Goal: Transaction & Acquisition: Purchase product/service

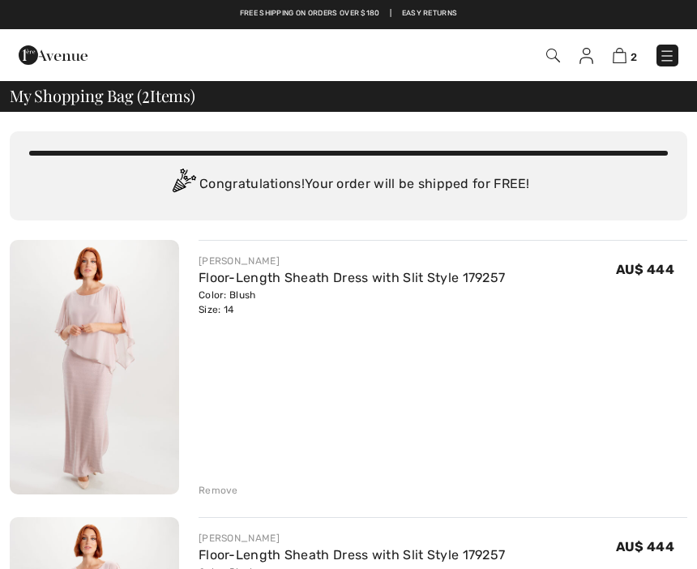
click at [232, 495] on div "Remove" at bounding box center [219, 490] width 40 height 15
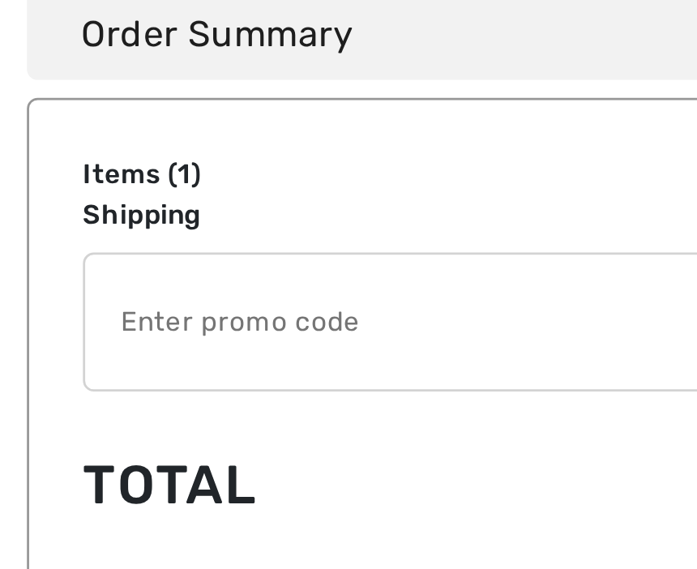
scroll to position [191, 0]
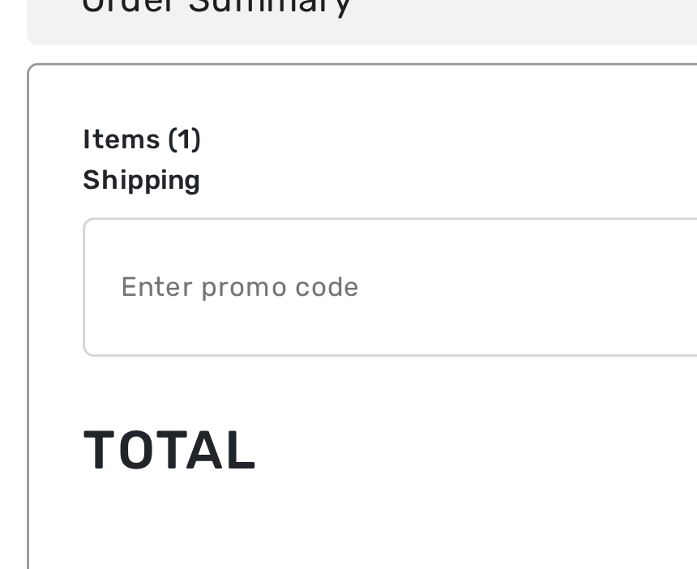
click at [118, 422] on input "TEXT" at bounding box center [326, 446] width 591 height 49
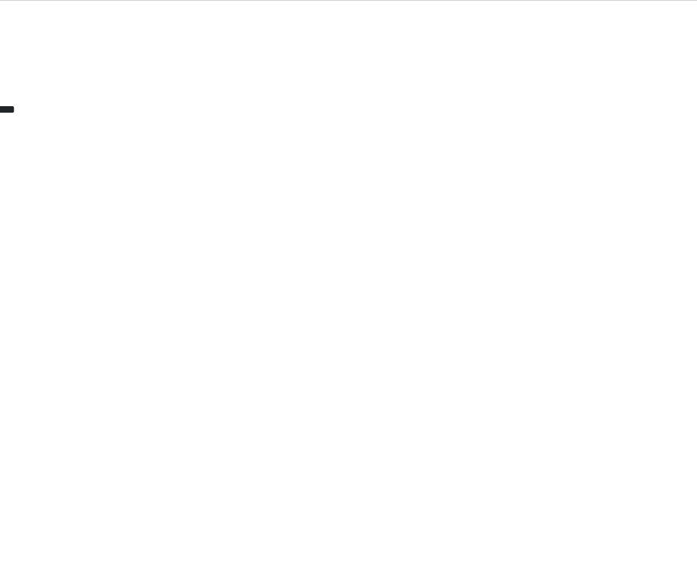
scroll to position [196, 0]
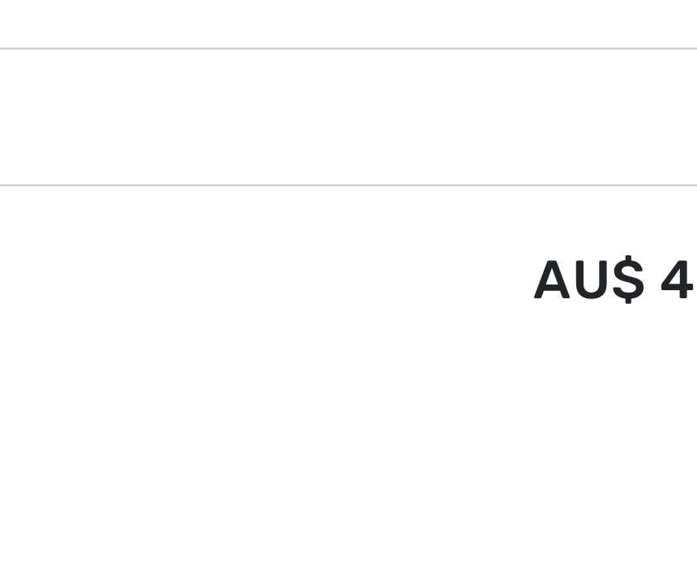
type input "NEW15"
click at [253, 473] on td "AU$ 444.00" at bounding box center [460, 500] width 414 height 55
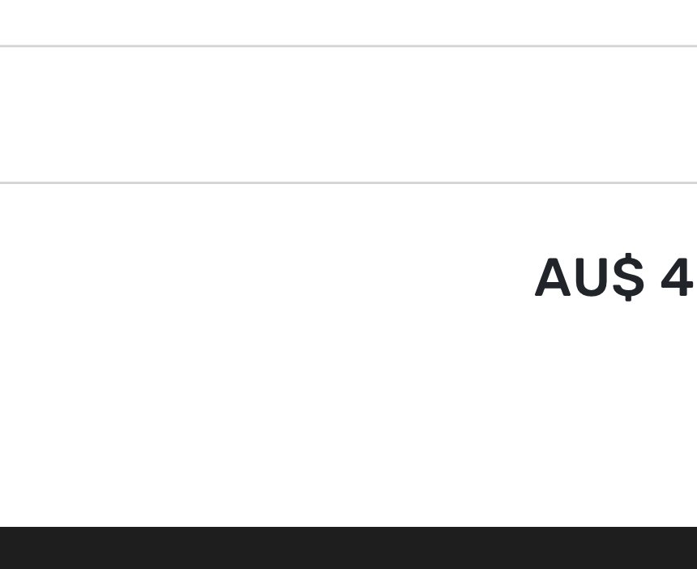
scroll to position [233, 0]
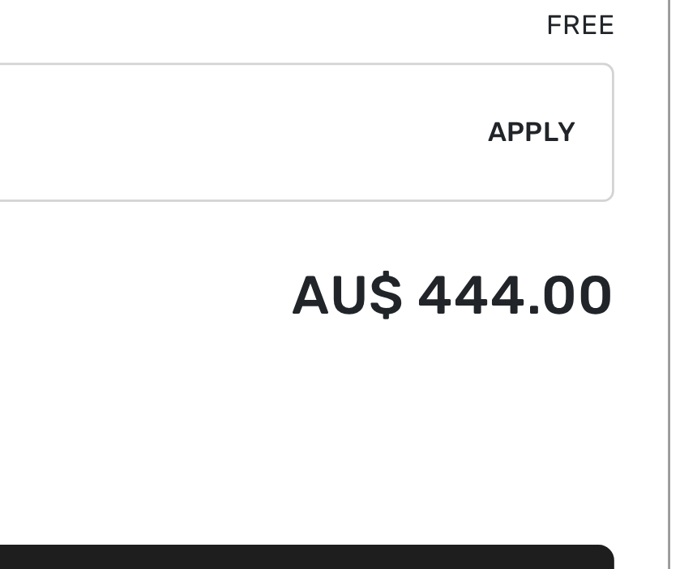
click at [622, 398] on span "Apply" at bounding box center [638, 405] width 32 height 15
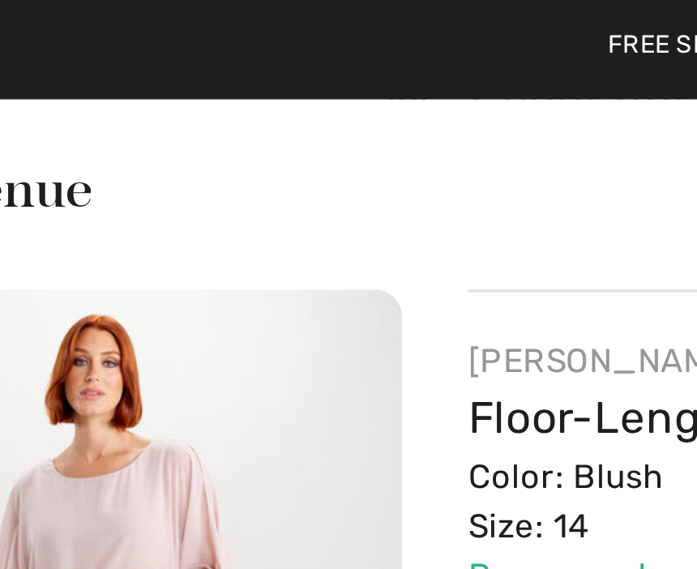
scroll to position [154, 0]
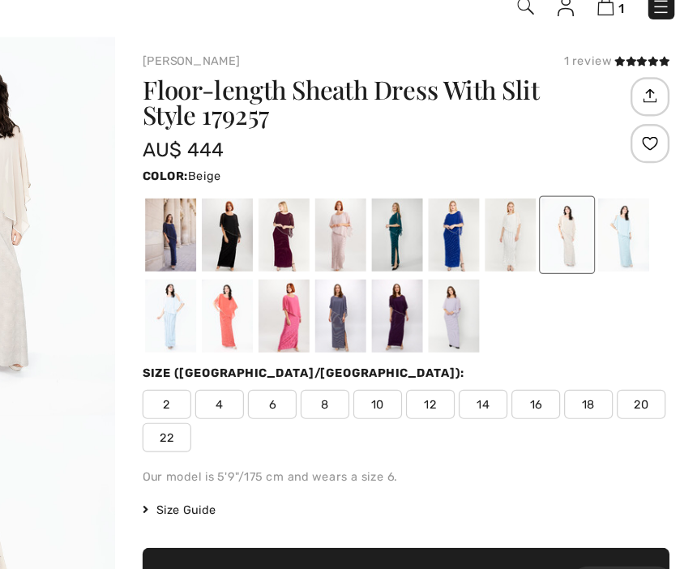
scroll to position [6, 0]
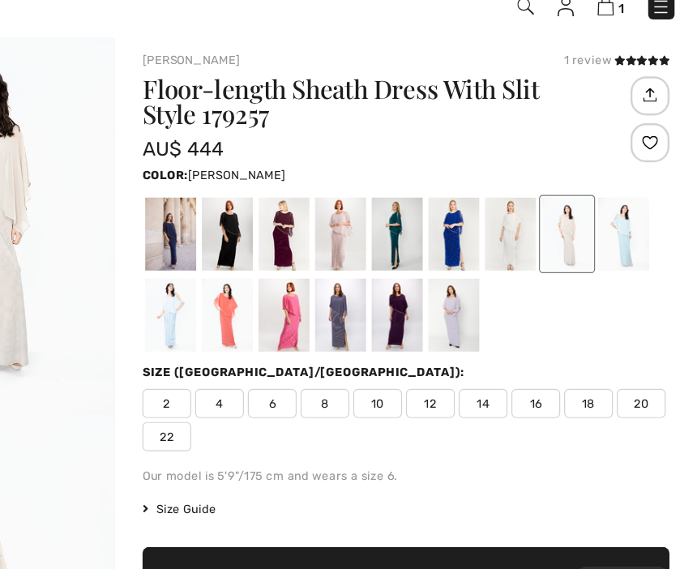
click at [427, 214] on div at bounding box center [448, 244] width 42 height 61
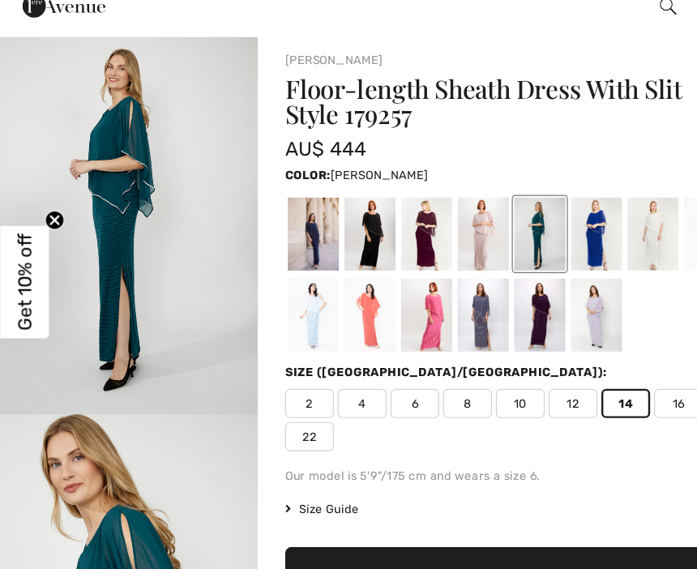
click at [270, 281] on div at bounding box center [260, 311] width 42 height 61
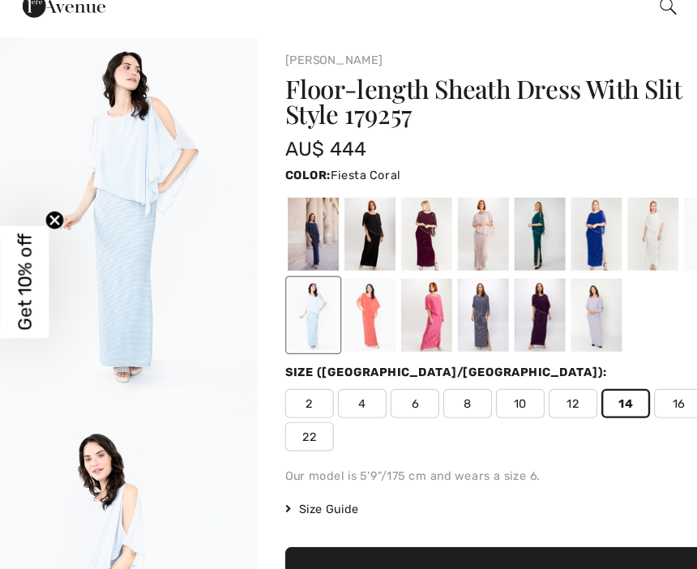
click at [318, 281] on div at bounding box center [307, 311] width 42 height 61
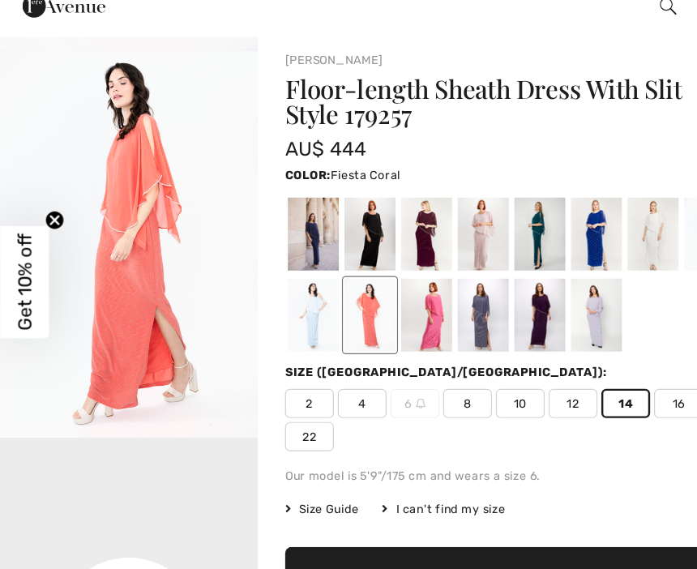
scroll to position [298, 0]
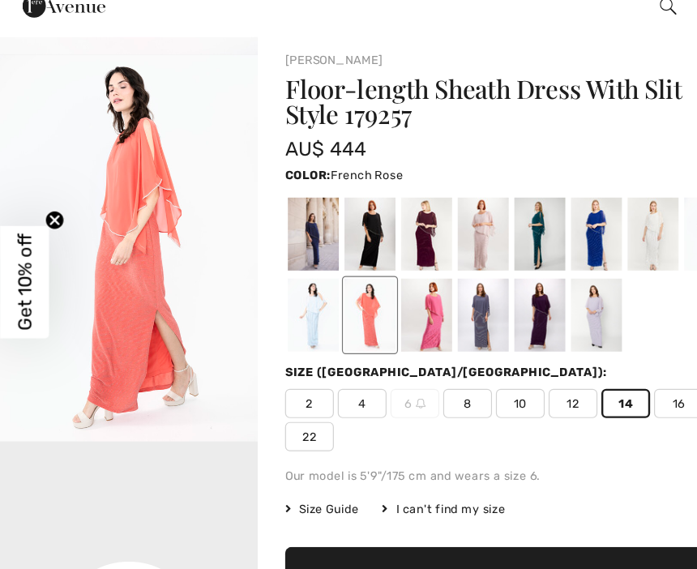
click at [370, 281] on div at bounding box center [354, 311] width 42 height 61
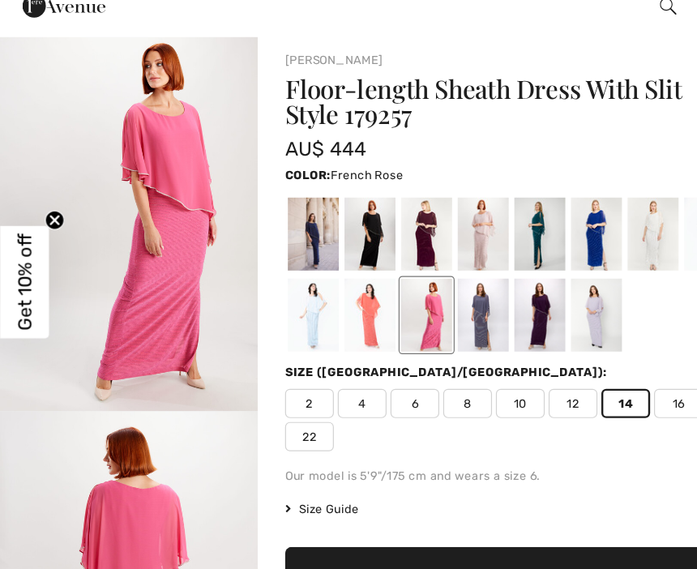
scroll to position [0, 0]
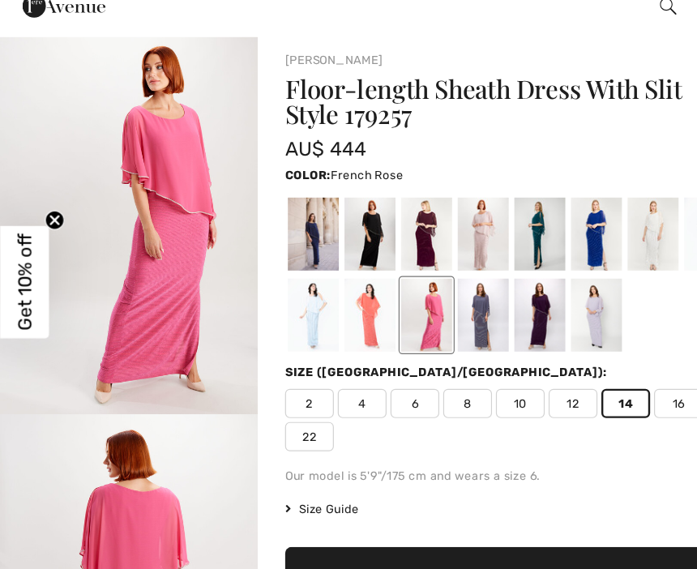
click at [492, 281] on div at bounding box center [495, 311] width 42 height 61
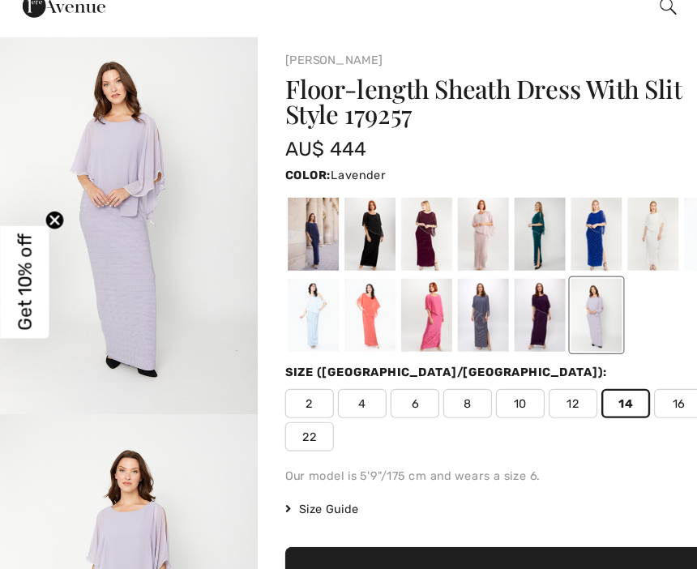
scroll to position [6, 0]
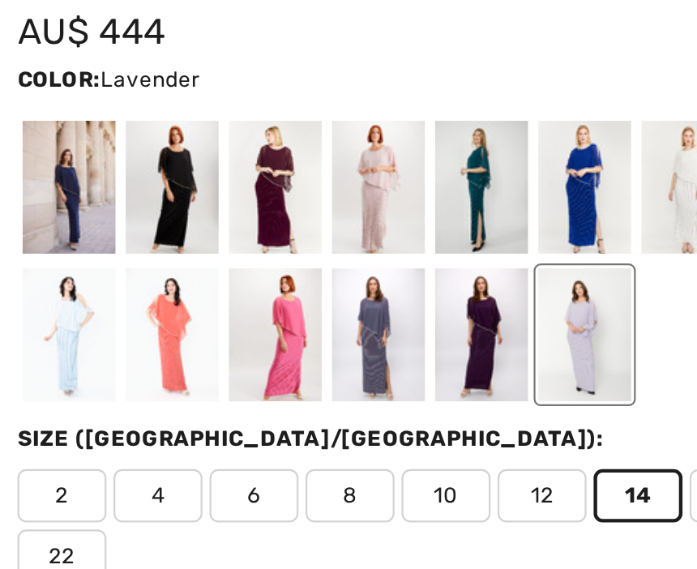
click at [474, 282] on div at bounding box center [495, 312] width 42 height 61
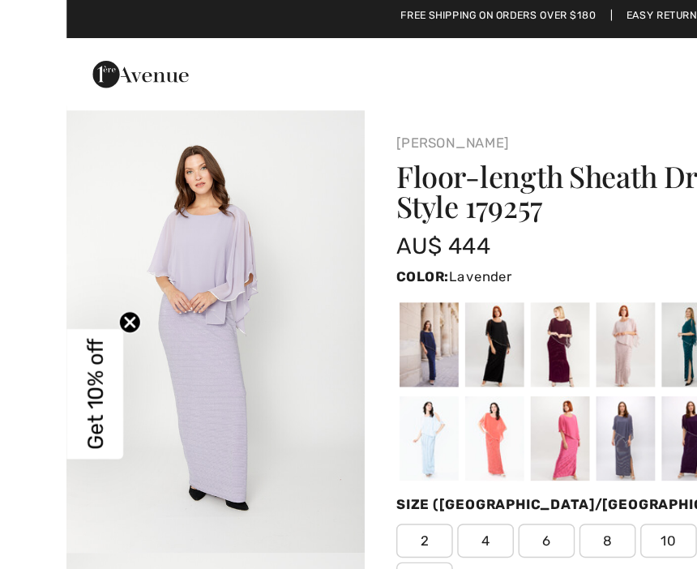
scroll to position [0, 0]
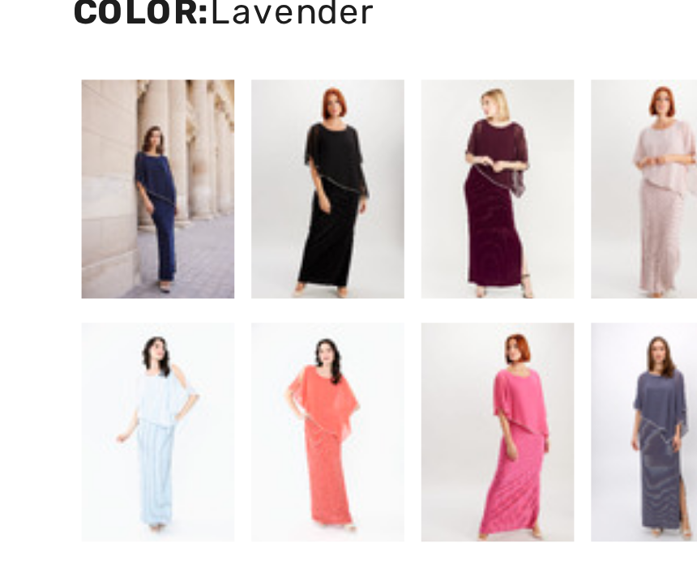
click at [239, 288] on div at bounding box center [260, 318] width 42 height 61
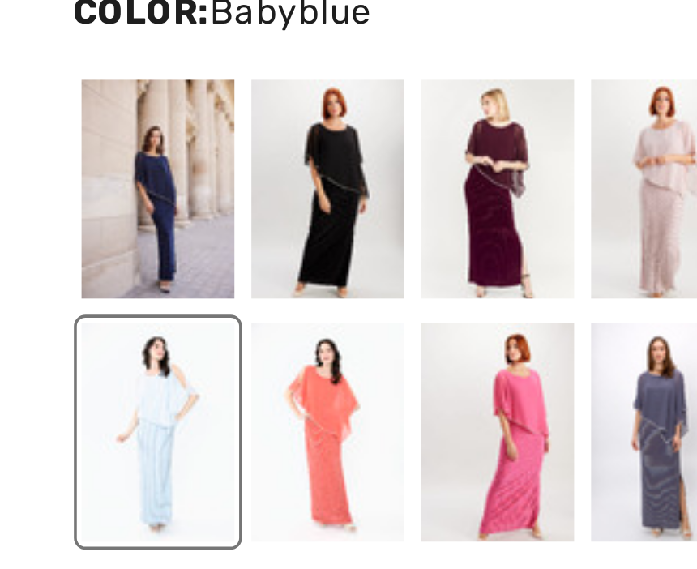
click at [239, 288] on div at bounding box center [260, 318] width 42 height 61
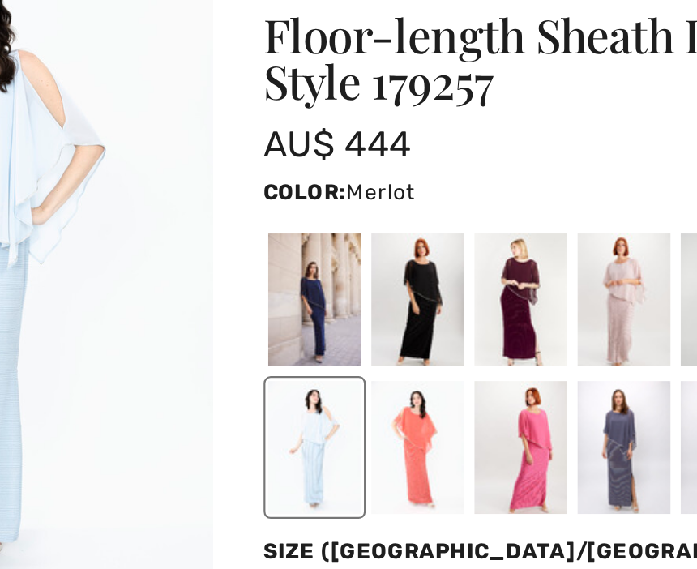
click at [333, 220] on div at bounding box center [354, 250] width 42 height 61
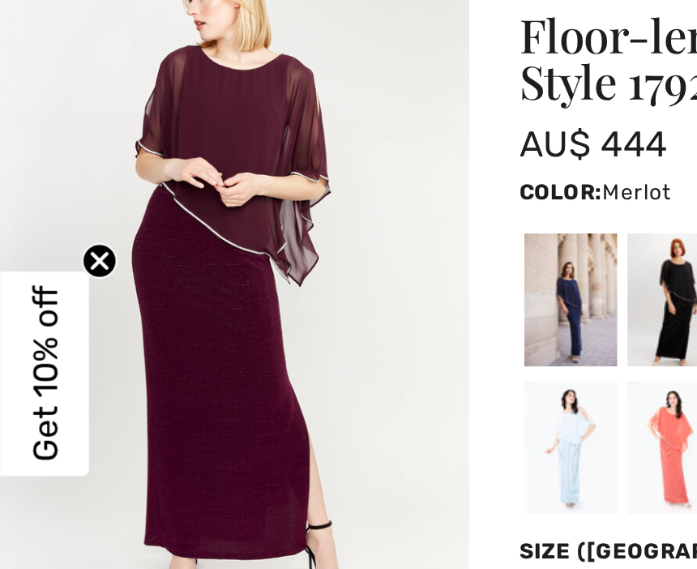
click at [297, 220] on div at bounding box center [307, 250] width 42 height 61
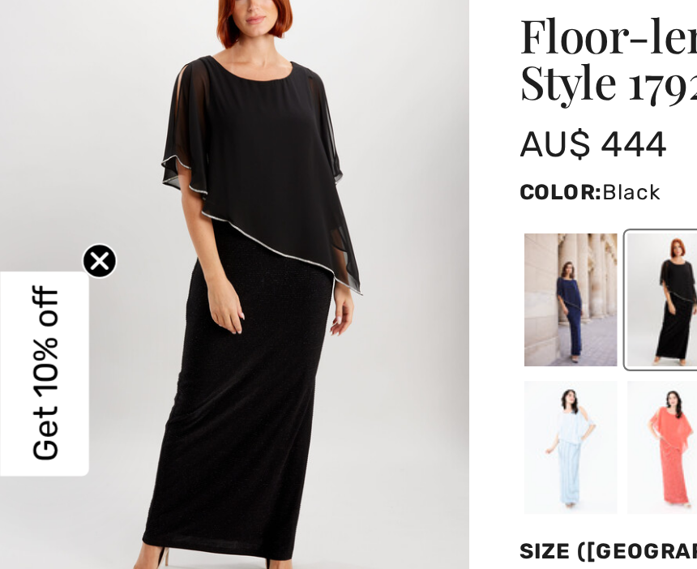
click at [306, 220] on div at bounding box center [307, 250] width 42 height 61
click at [257, 220] on div at bounding box center [260, 250] width 42 height 61
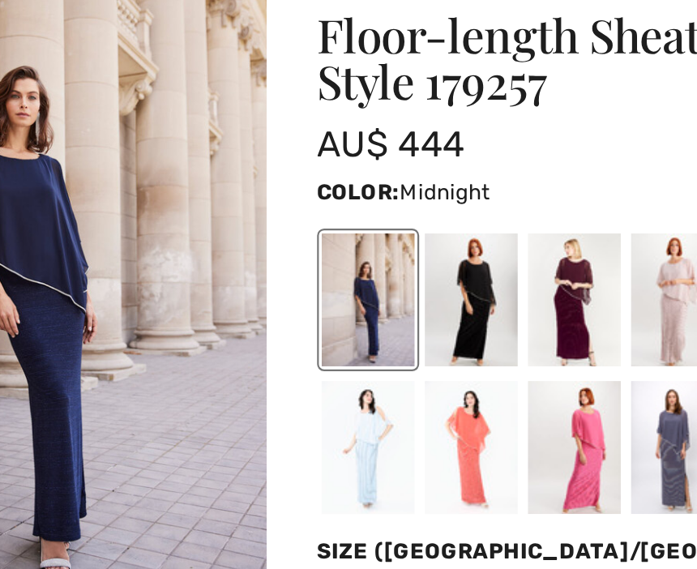
click at [286, 288] on div at bounding box center [307, 318] width 42 height 61
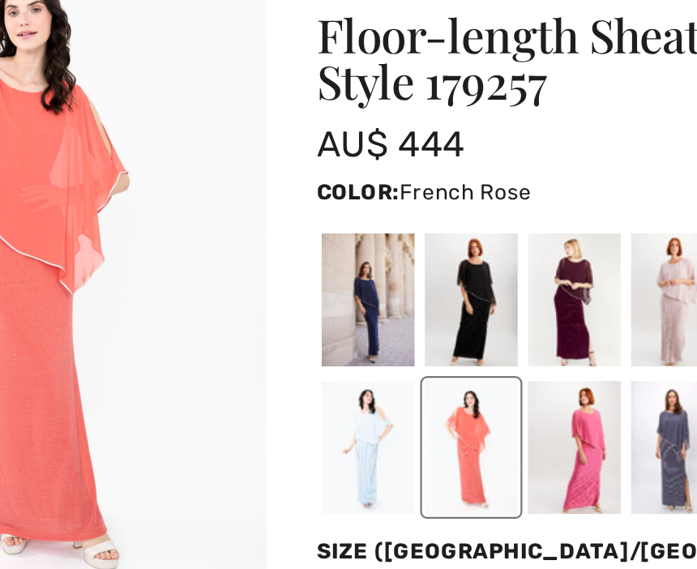
click at [333, 288] on div at bounding box center [354, 318] width 42 height 61
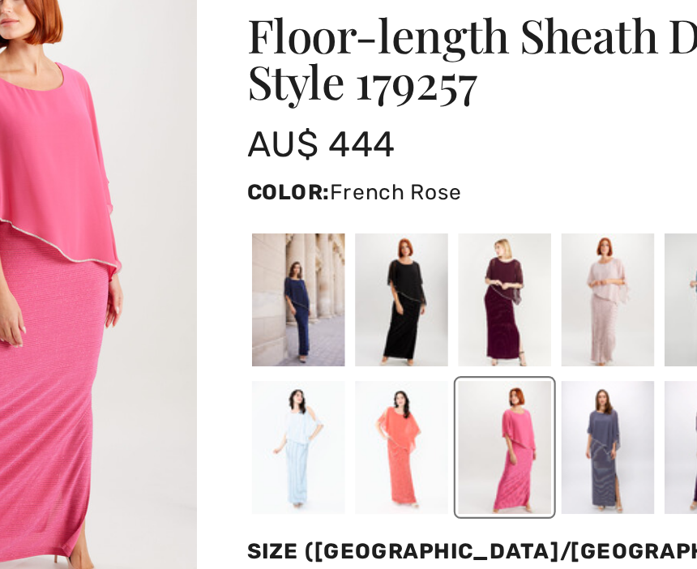
click at [380, 288] on div at bounding box center [401, 318] width 42 height 61
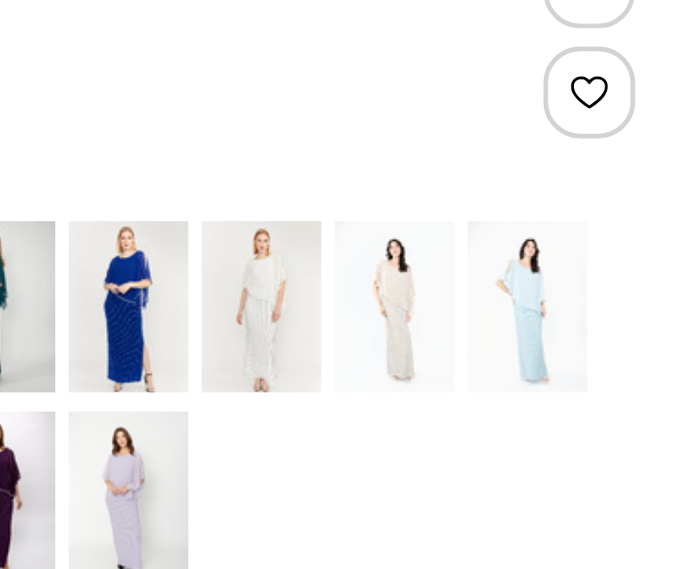
click at [568, 220] on div at bounding box center [589, 250] width 42 height 61
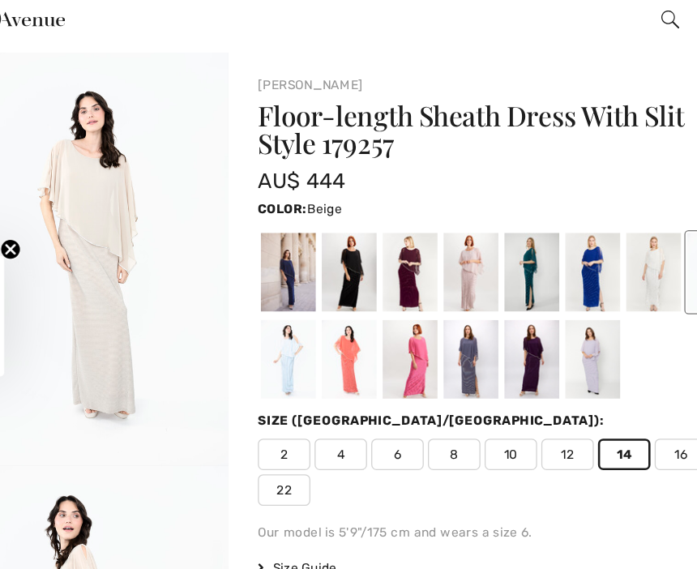
click at [380, 220] on div at bounding box center [401, 250] width 42 height 61
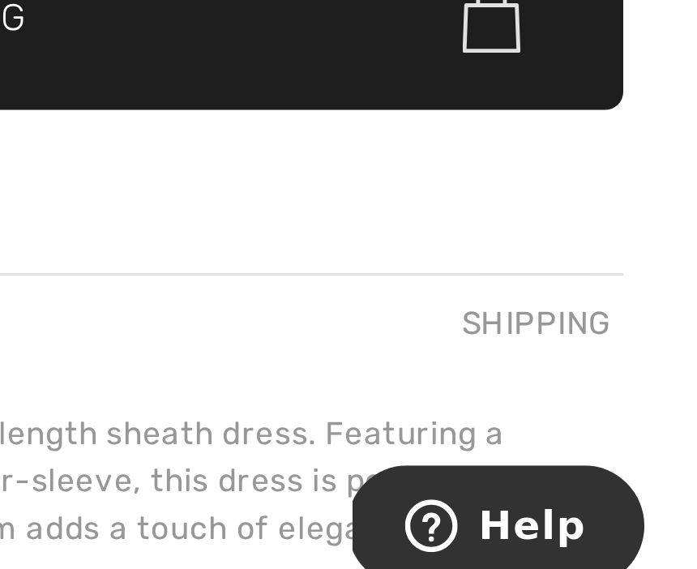
scroll to position [157, 0]
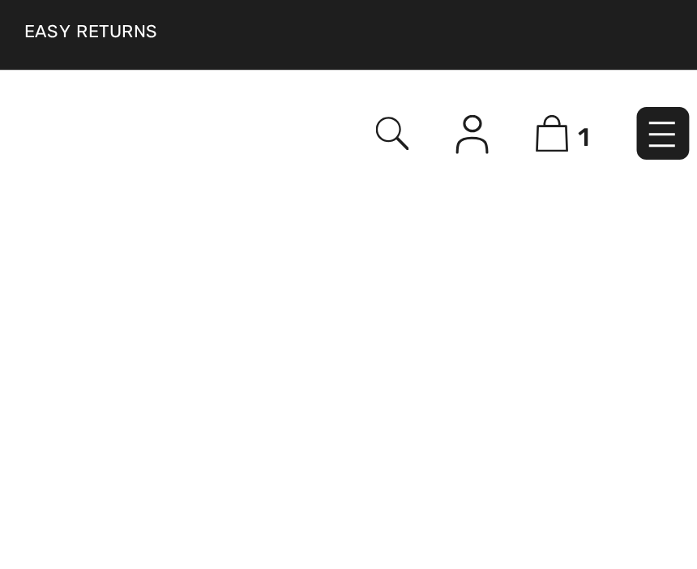
click at [614, 58] on img at bounding box center [621, 55] width 14 height 15
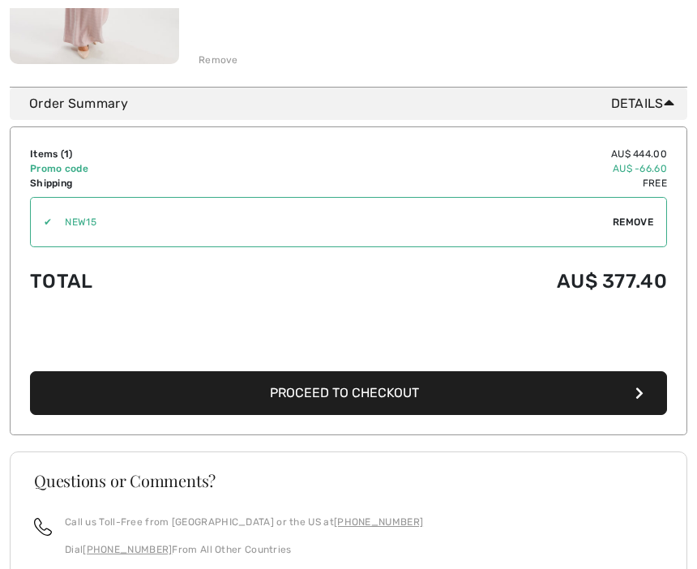
scroll to position [431, 0]
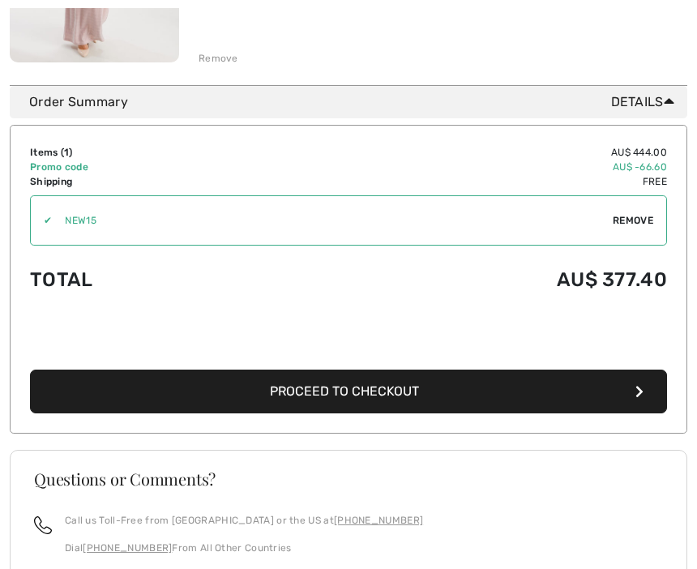
click at [641, 391] on icon "button" at bounding box center [639, 392] width 8 height 13
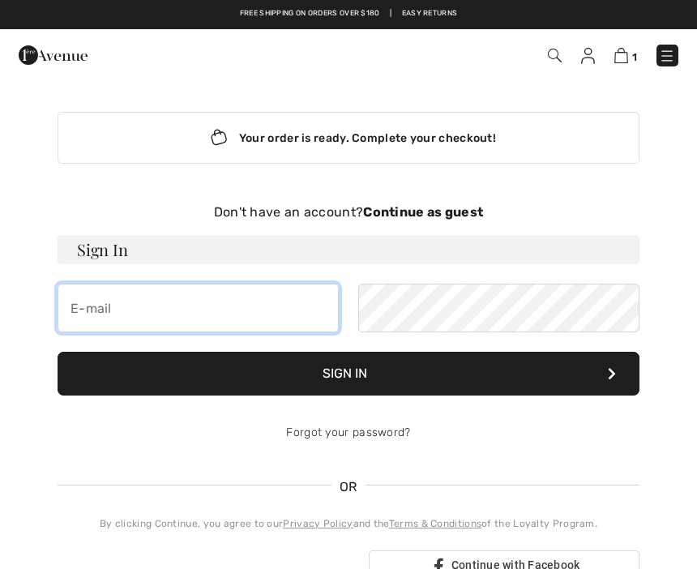
click at [261, 312] on input "email" at bounding box center [198, 308] width 281 height 49
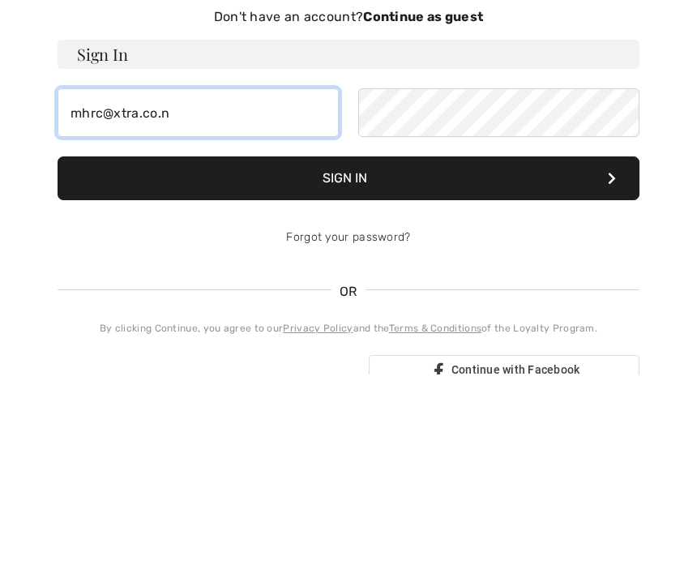
type input "[EMAIL_ADDRESS][DOMAIN_NAME]"
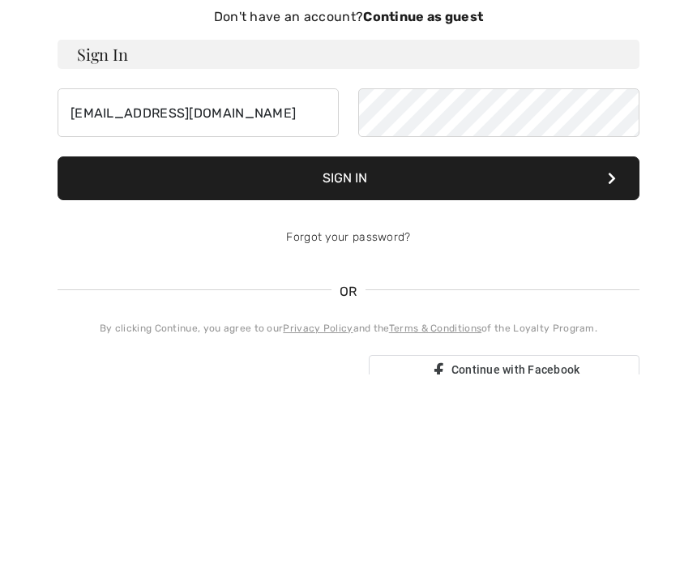
click at [458, 204] on strong "Continue as guest" at bounding box center [423, 211] width 120 height 15
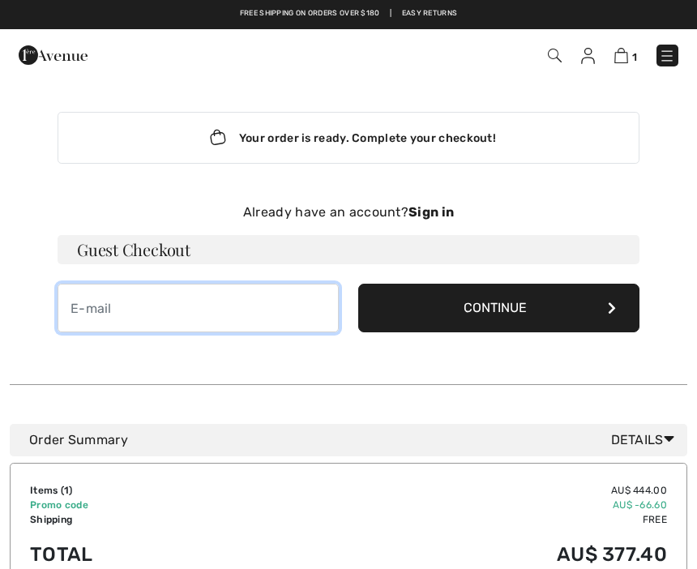
click at [179, 313] on input "email" at bounding box center [198, 308] width 281 height 49
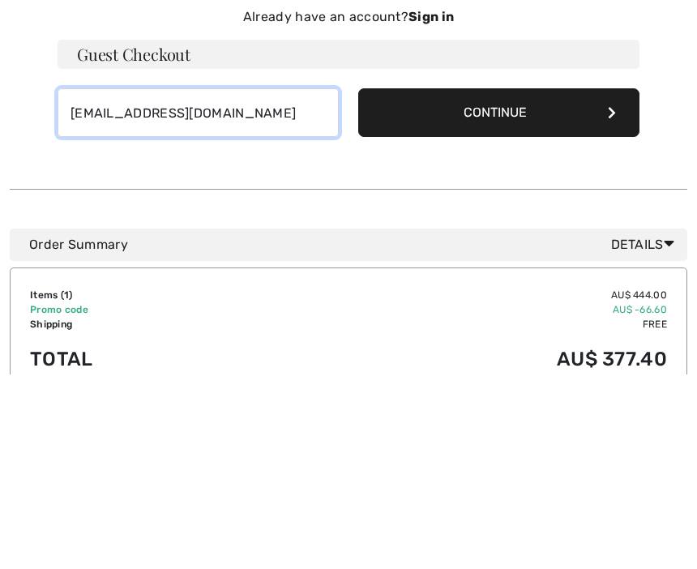
type input "mhrc@xtra.co.nz"
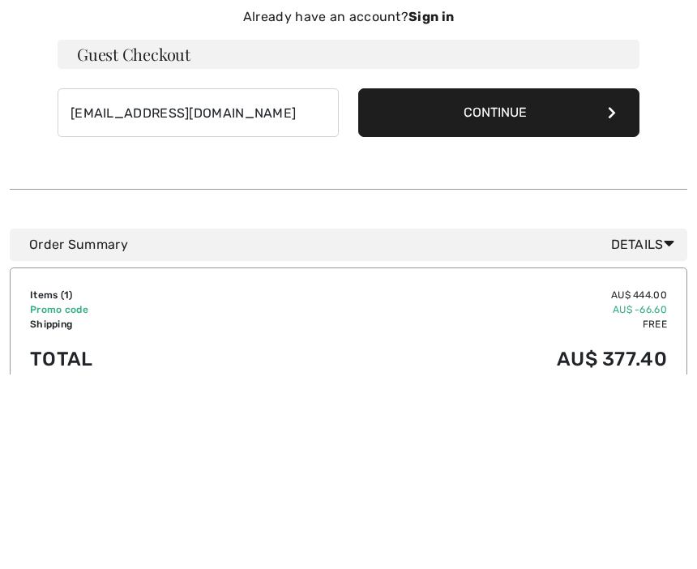
click at [561, 284] on button "Continue" at bounding box center [498, 308] width 281 height 49
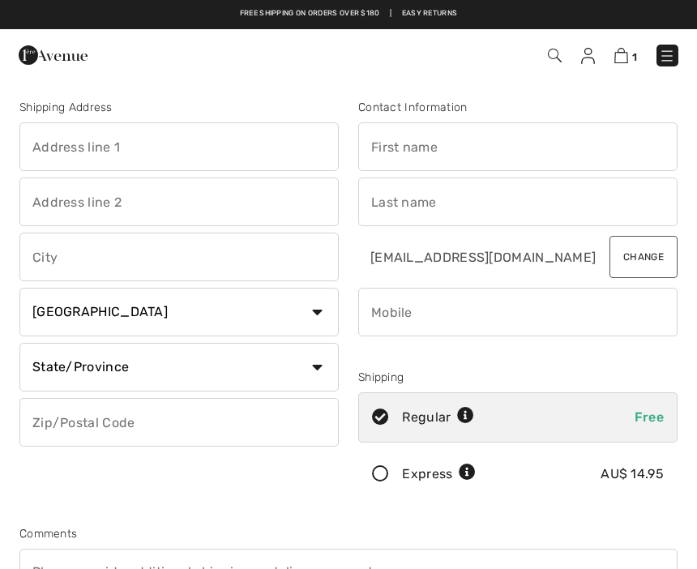
click at [154, 154] on input "text" at bounding box center [178, 146] width 319 height 49
type input "31 Island View Terrace"
type input "Cockle Bay"
type input "Auckland"
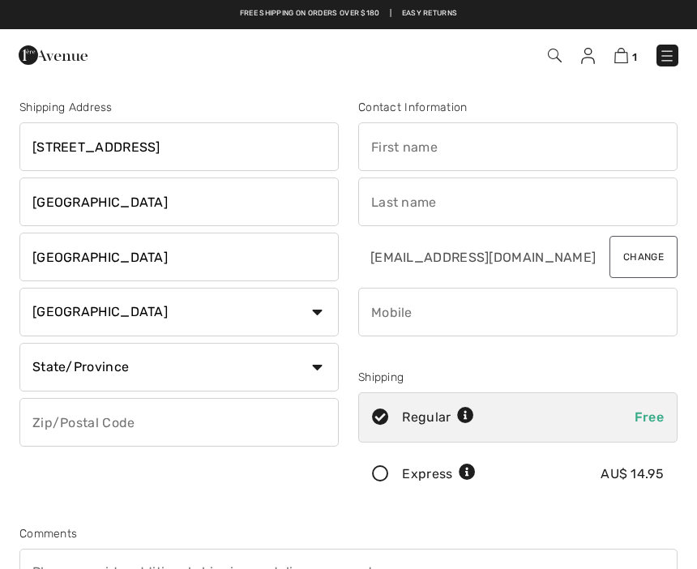
select select "NZ"
type input "2014"
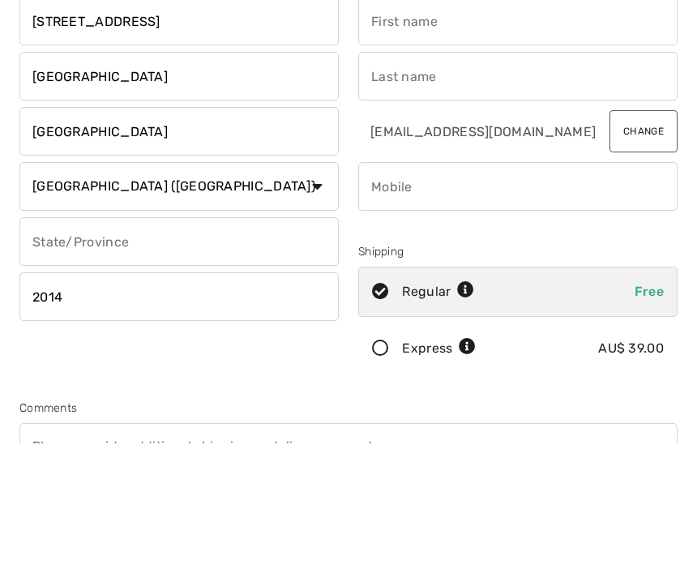
click at [160, 343] on input "text" at bounding box center [178, 367] width 319 height 49
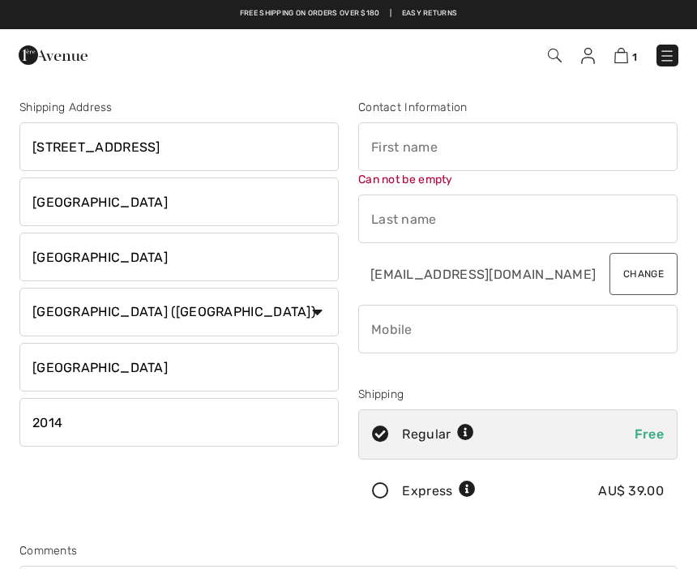
type input "Auckland"
click at [447, 150] on input "text" at bounding box center [517, 146] width 319 height 49
type input "Raelene"
click at [509, 215] on input "text" at bounding box center [517, 218] width 319 height 49
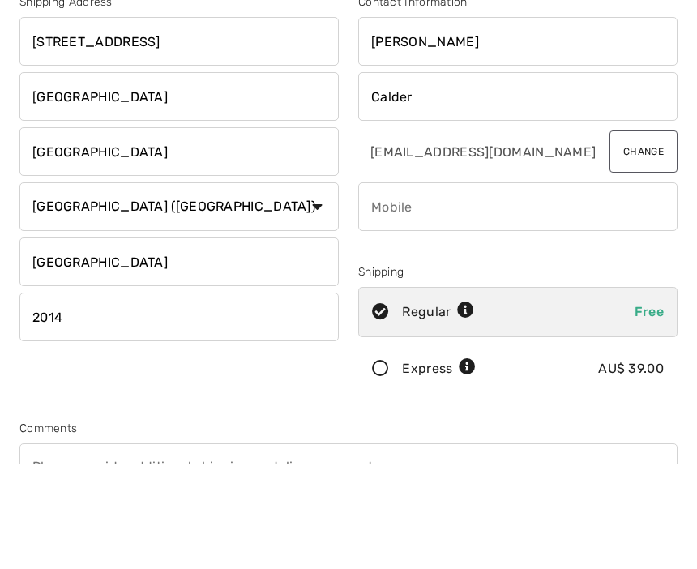
type input "Calder"
click at [502, 288] on input "phone" at bounding box center [517, 312] width 319 height 49
type input "+"
click at [362, 288] on input "phone" at bounding box center [517, 312] width 319 height 49
click at [525, 288] on input "phone" at bounding box center [517, 312] width 319 height 49
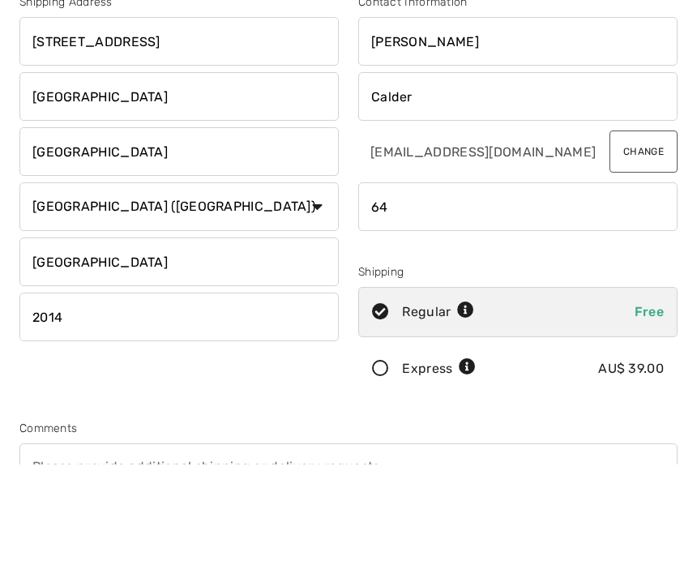
type input "6"
type input "+"
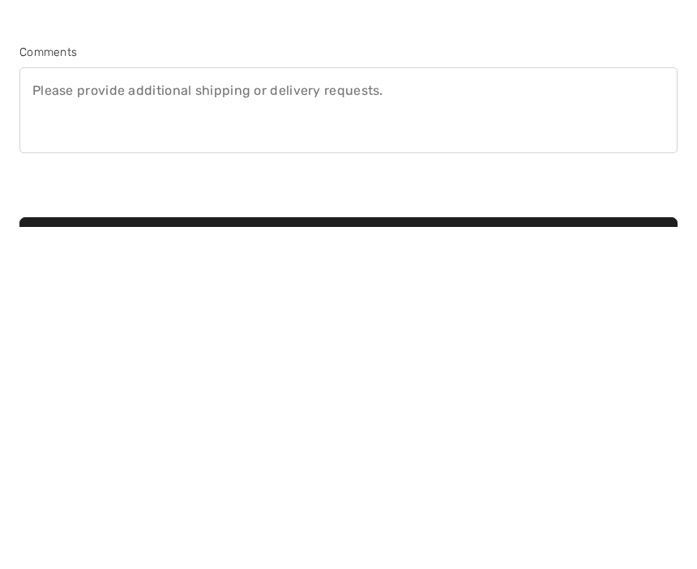
scroll to position [141, 0]
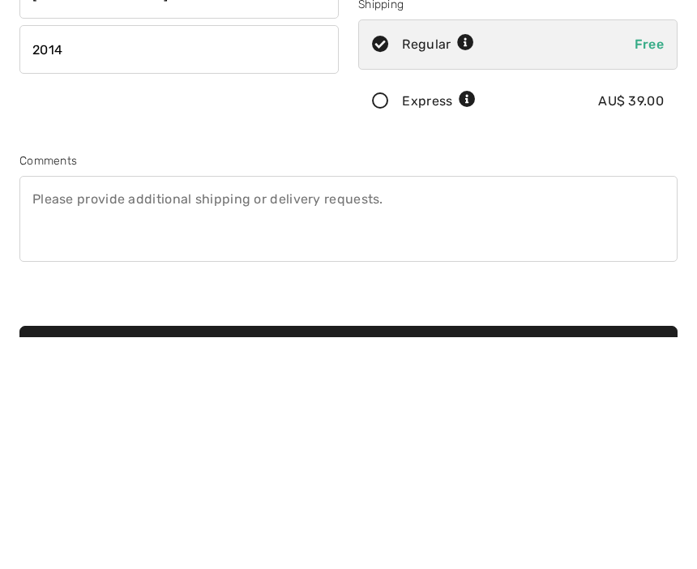
type input "006421314564"
click at [268, 408] on textarea at bounding box center [348, 451] width 658 height 86
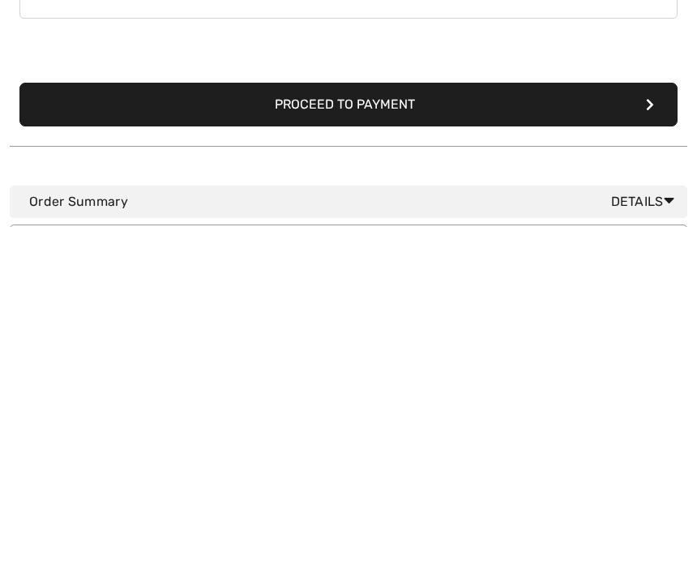
type textarea "Please leave at front door if not home"
click at [520, 425] on button "Proceed to Payment" at bounding box center [348, 447] width 658 height 44
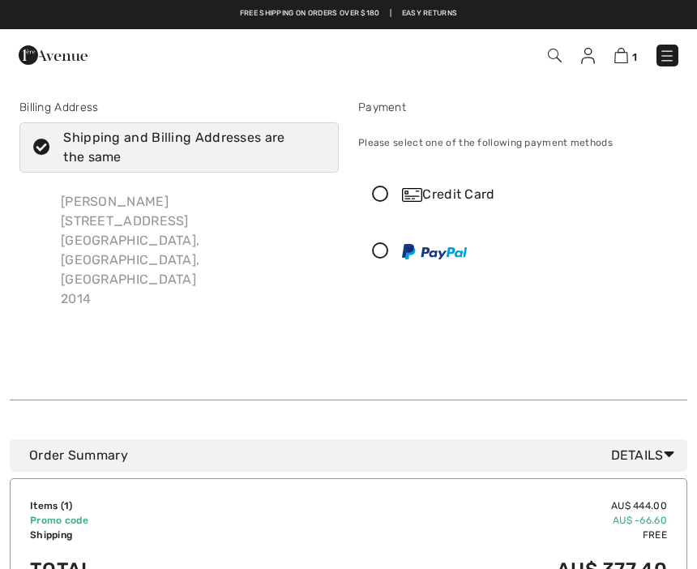
click at [488, 194] on div "Credit Card" at bounding box center [534, 194] width 264 height 19
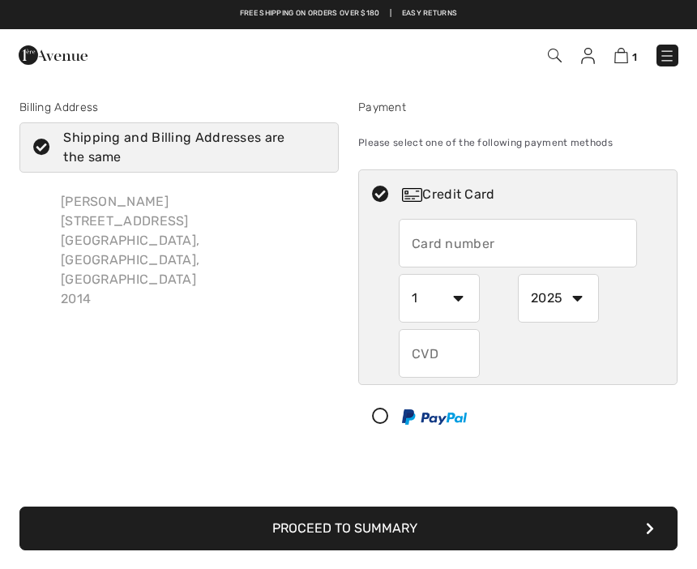
click at [554, 244] on input "text" at bounding box center [518, 243] width 238 height 49
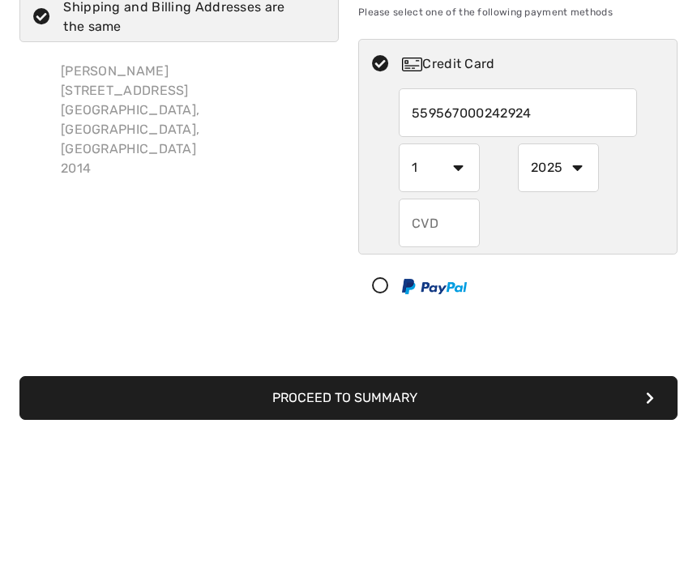
type input "5595670002429249"
select select "2026"
click at [464, 274] on select "1 2 3 4 5 6 7 8 9 10 11 12" at bounding box center [439, 298] width 81 height 49
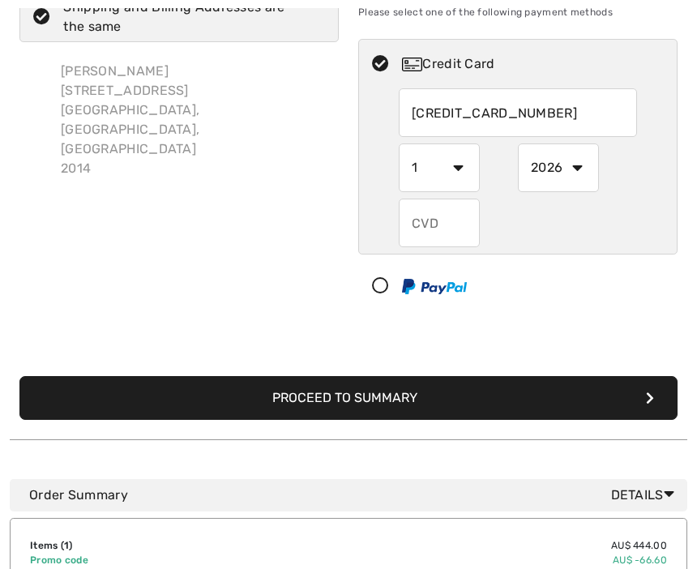
select select "10"
click at [442, 231] on input "text" at bounding box center [439, 223] width 81 height 49
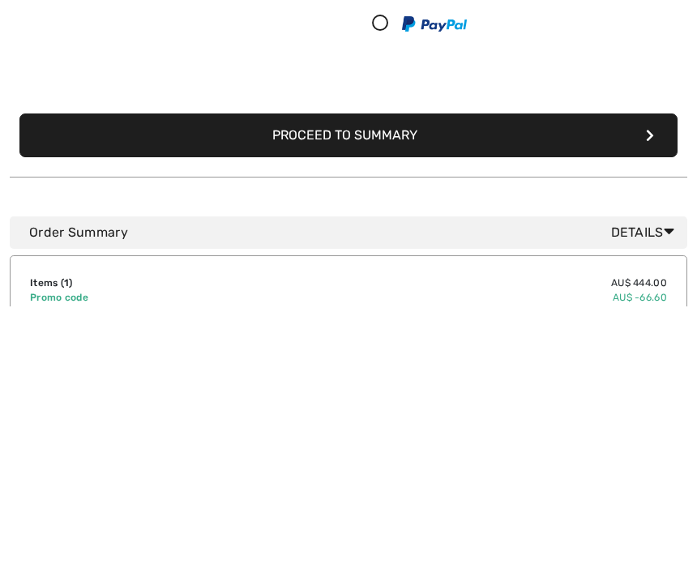
type input "722"
click at [653, 377] on button "Proceed to Summary" at bounding box center [348, 399] width 658 height 44
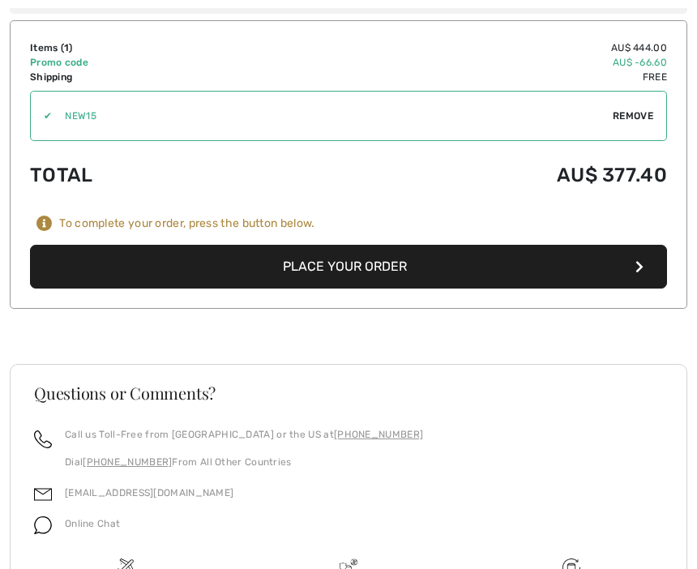
scroll to position [1368, 0]
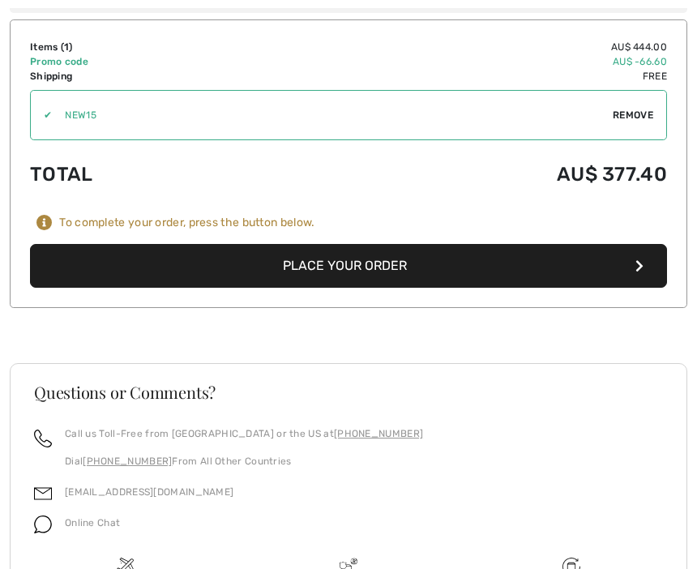
click at [401, 270] on button "Place Your Order" at bounding box center [348, 266] width 637 height 44
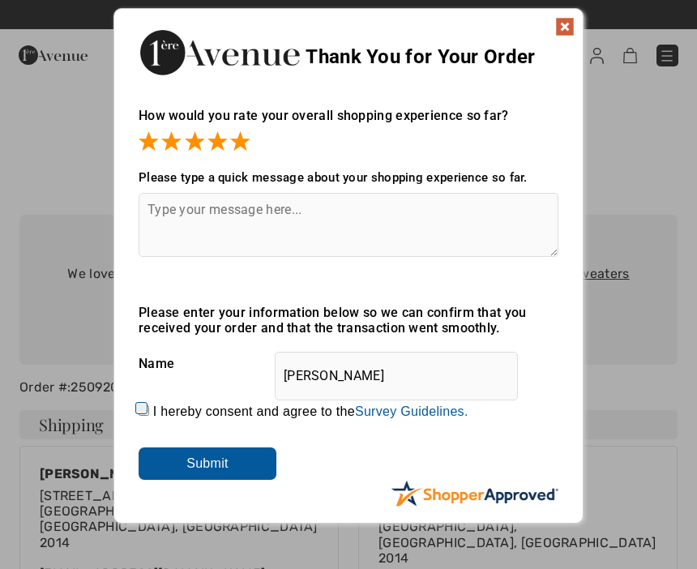
click at [233, 464] on input "Submit" at bounding box center [208, 463] width 138 height 32
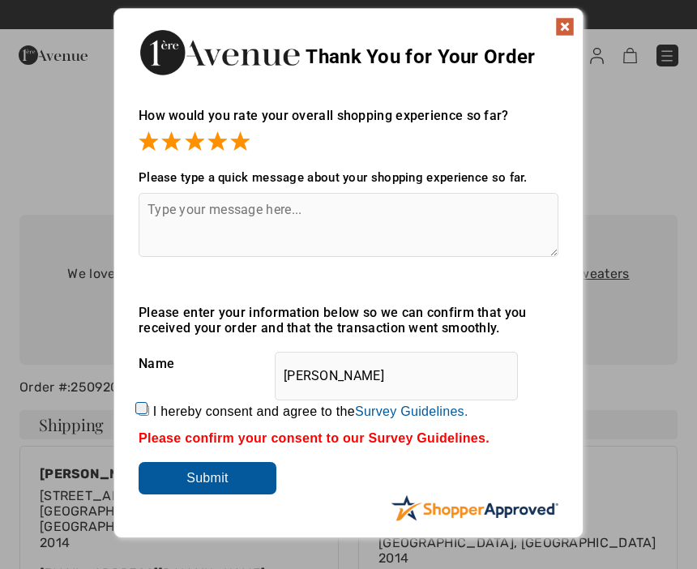
click at [167, 415] on label "I hereby consent and agree to the By submitting a review, you grant permission …" at bounding box center [310, 411] width 315 height 15
click at [149, 415] on input "I hereby consent and agree to the By submitting a review, you grant permission …" at bounding box center [144, 410] width 11 height 11
checkbox input "true"
click at [271, 483] on input "Submit" at bounding box center [208, 478] width 138 height 32
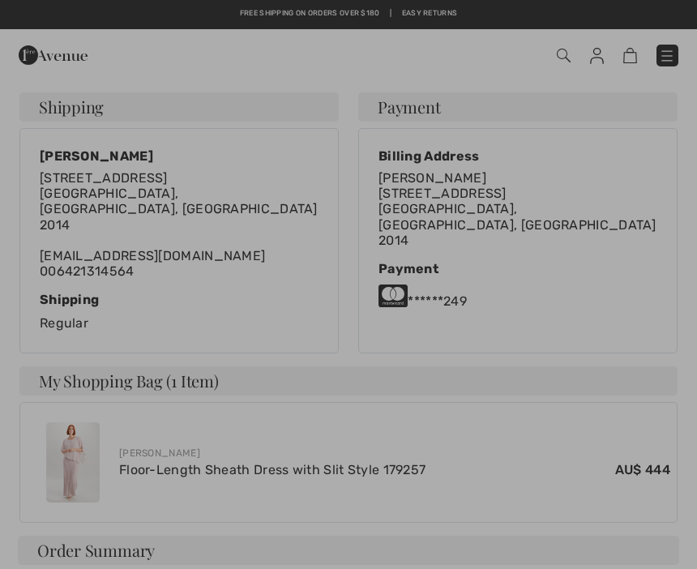
scroll to position [317, 0]
click at [90, 429] on div at bounding box center [348, 284] width 697 height 569
click at [83, 432] on div at bounding box center [348, 284] width 697 height 569
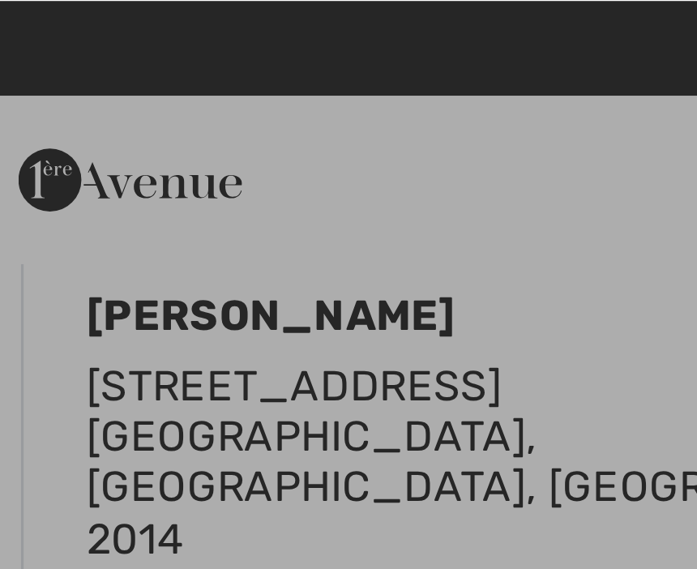
scroll to position [376, 0]
